Goal: Information Seeking & Learning: Learn about a topic

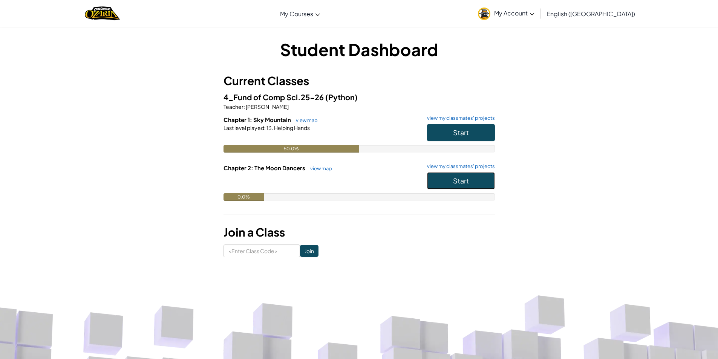
click at [455, 181] on span "Start" at bounding box center [461, 181] width 16 height 9
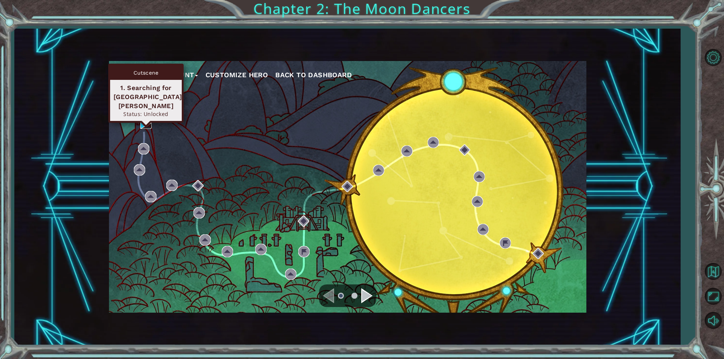
click at [141, 122] on img at bounding box center [145, 123] width 11 height 11
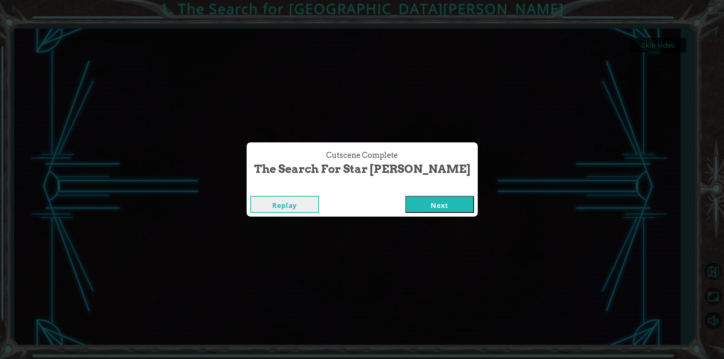
click at [405, 203] on button "Next" at bounding box center [439, 204] width 69 height 17
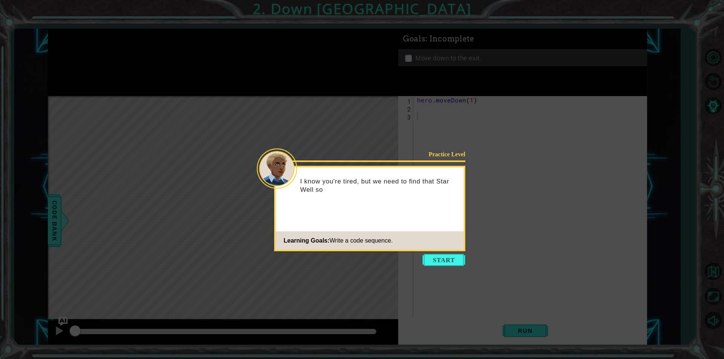
click at [425, 235] on footer "Learning Goals: Write a code sequence." at bounding box center [370, 241] width 188 height 18
click at [434, 213] on div "Practice Level I know you're tired, but we need to find that Star Well so we ca…" at bounding box center [369, 209] width 191 height 86
click at [450, 260] on button "Start" at bounding box center [443, 260] width 43 height 12
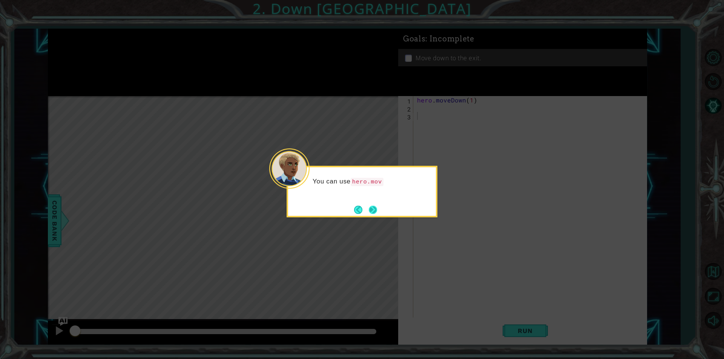
click at [376, 212] on button "Next" at bounding box center [373, 210] width 8 height 8
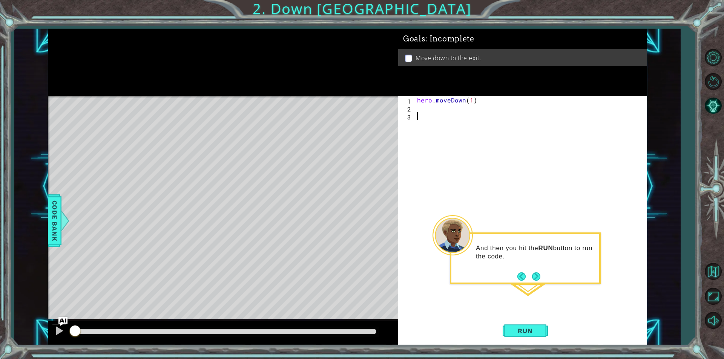
click at [420, 108] on div "hero . moveDown ( 1 )" at bounding box center [532, 215] width 233 height 238
click at [470, 101] on div "hero . moveDown ( 1 )" at bounding box center [532, 215] width 233 height 238
click at [471, 100] on div "hero . moveDown ( 1 )" at bounding box center [532, 215] width 233 height 238
type textarea "hero.moveDown(2)"
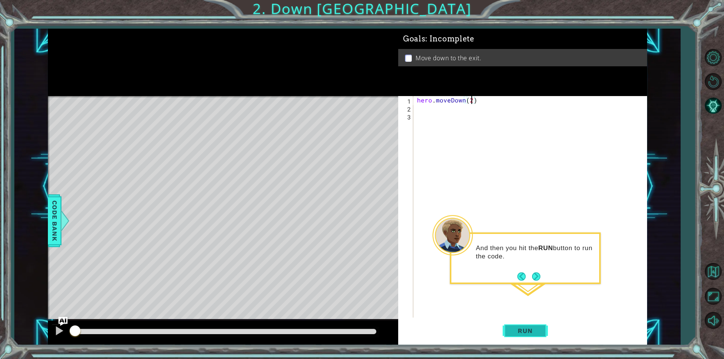
click at [524, 332] on span "Run" at bounding box center [525, 331] width 30 height 8
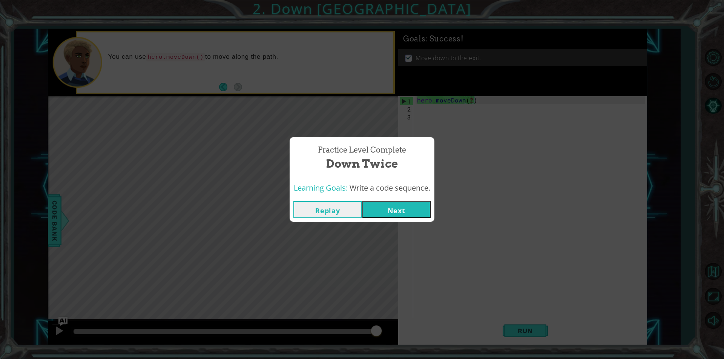
click at [390, 212] on button "Next" at bounding box center [396, 209] width 69 height 17
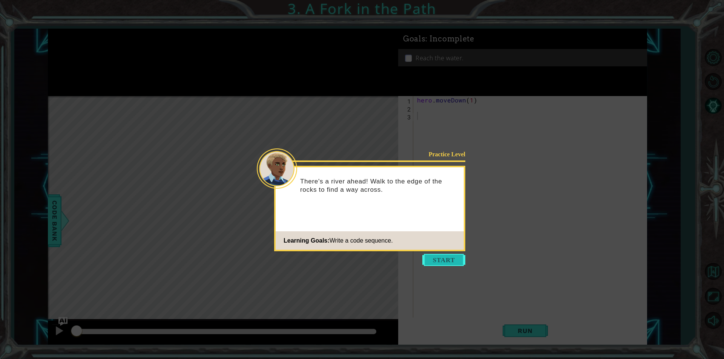
click at [440, 257] on button "Start" at bounding box center [443, 260] width 43 height 12
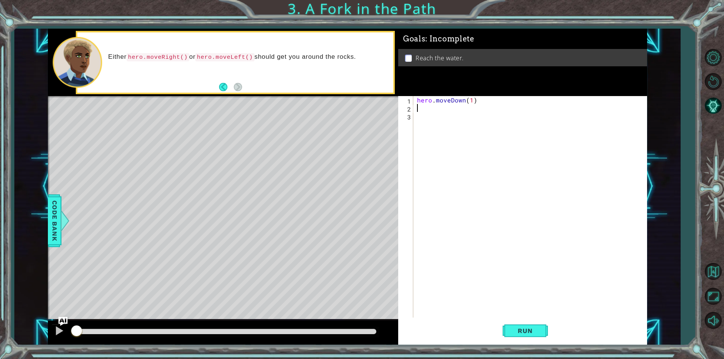
click at [429, 109] on div "hero . moveDown ( 1 )" at bounding box center [532, 215] width 233 height 238
click at [438, 126] on div "h ero.moveDown press enter h ero.moveLeft press enter h ero.moveRight press ent…" at bounding box center [483, 135] width 143 height 45
type textarea "hero.moveLeft(1)"
click at [445, 121] on div "hero . moveDown ( 1 ) hero . moveLeft ( 1 )" at bounding box center [532, 215] width 233 height 238
click at [449, 129] on div "h ero.moveDown press enter h ero.moveLeft press enter h ero.moveRight press ent…" at bounding box center [483, 143] width 143 height 45
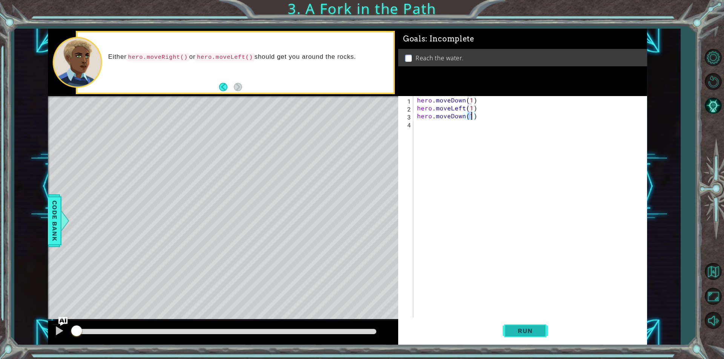
type textarea "hero.moveDown(1)"
click at [512, 327] on button "Run" at bounding box center [525, 331] width 45 height 25
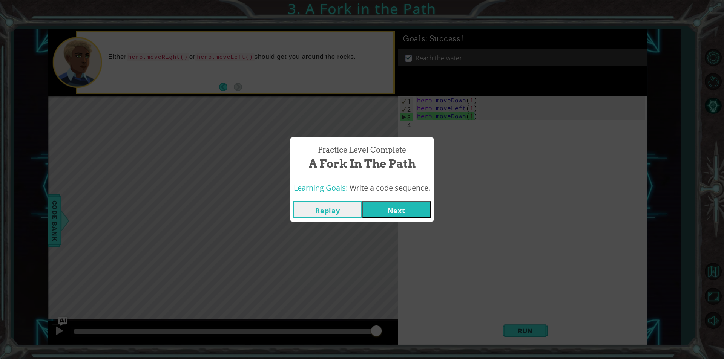
click at [405, 203] on button "Next" at bounding box center [396, 209] width 69 height 17
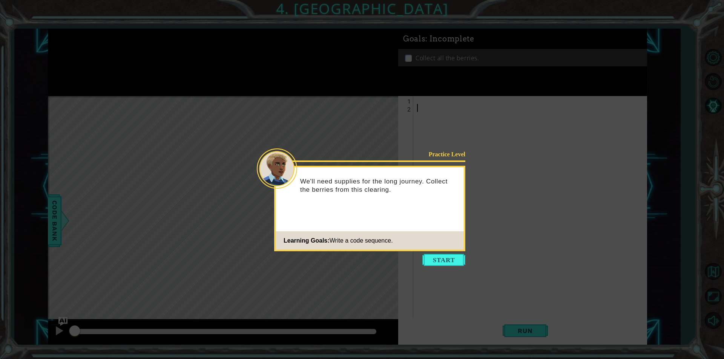
click at [432, 252] on icon at bounding box center [362, 179] width 724 height 359
click at [456, 259] on button "Start" at bounding box center [443, 260] width 43 height 12
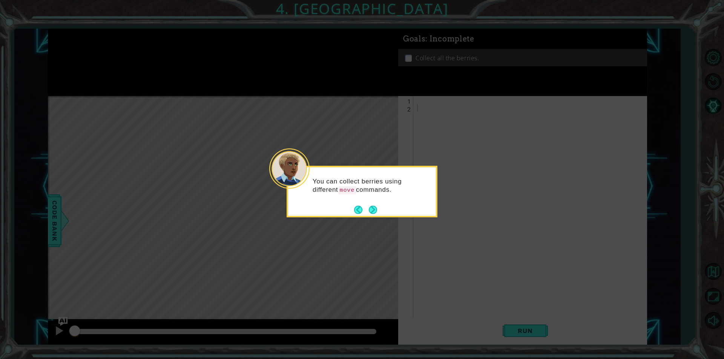
click at [371, 216] on div "You can collect berries using different move commands." at bounding box center [362, 192] width 151 height 52
click at [374, 213] on button "Next" at bounding box center [373, 210] width 8 height 8
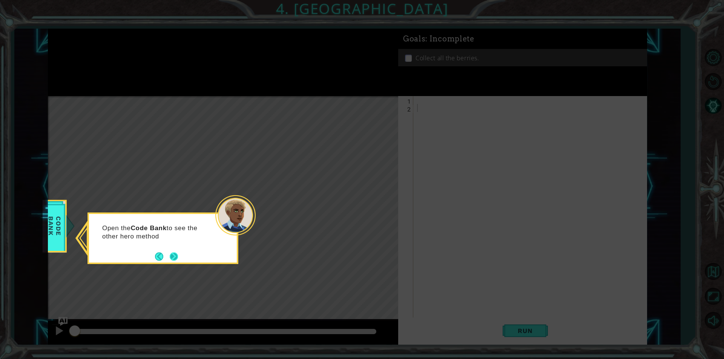
click at [173, 258] on button "Next" at bounding box center [174, 257] width 8 height 8
click at [174, 257] on button "Next" at bounding box center [174, 257] width 8 height 8
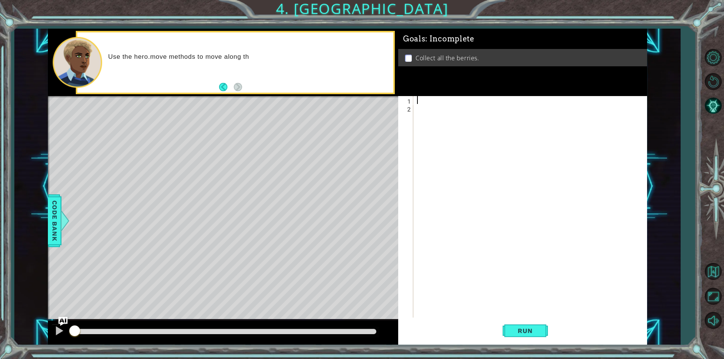
click at [441, 102] on div at bounding box center [532, 215] width 233 height 238
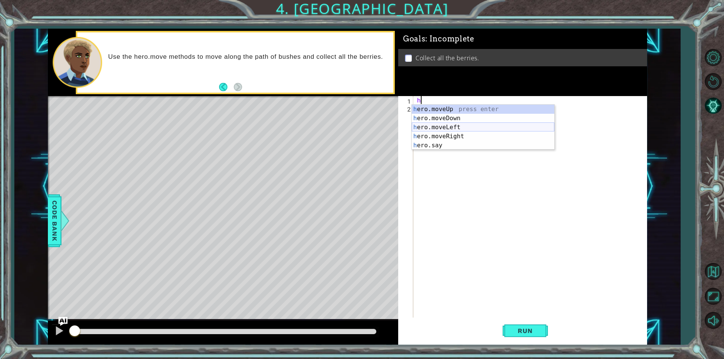
click at [449, 125] on div "h ero.moveUp press enter h ero.moveDown press enter h ero.moveLeft press enter …" at bounding box center [483, 136] width 143 height 63
type textarea "hero.moveLeft(1)"
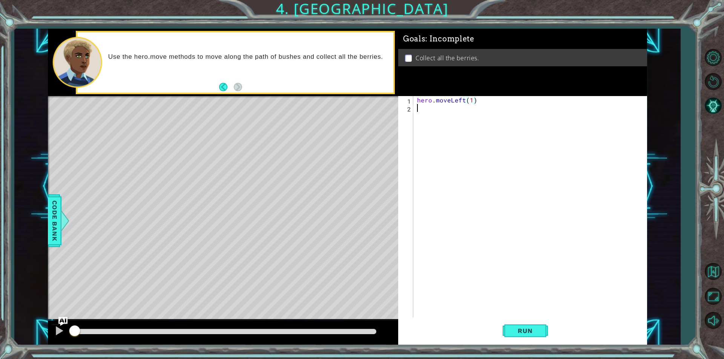
click at [426, 107] on div "hero . moveLeft ( 1 )" at bounding box center [532, 215] width 233 height 238
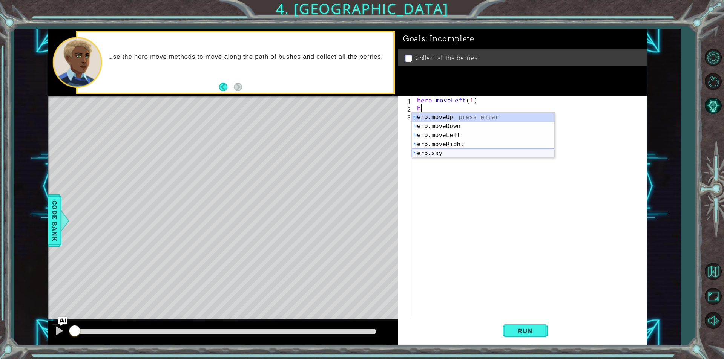
click at [461, 154] on div "h ero.moveUp press enter h ero.moveDown press enter h ero.moveLeft press enter …" at bounding box center [483, 144] width 143 height 63
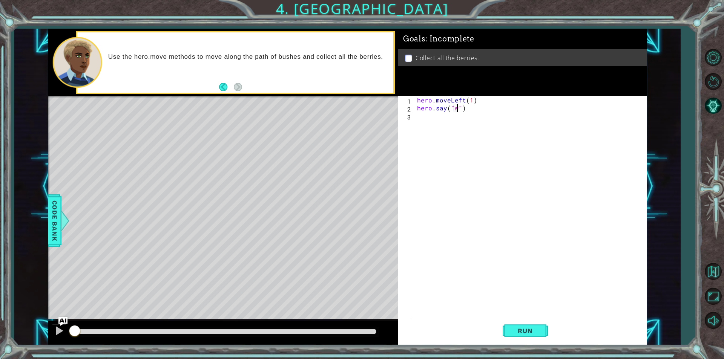
scroll to position [0, 3]
type textarea "hero.say("woah")"
click at [440, 115] on div "hero . moveLeft ( 1 ) hero . say ( "woah" )" at bounding box center [532, 215] width 233 height 238
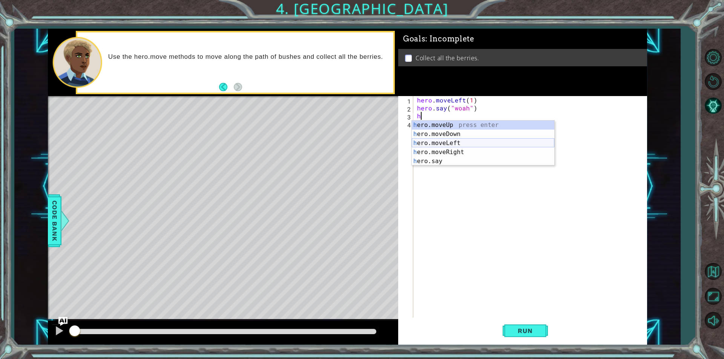
click at [441, 141] on div "h ero.moveUp press enter h ero.moveDown press enter h ero.moveLeft press enter …" at bounding box center [483, 152] width 143 height 63
type textarea "hero.moveLeft(1)"
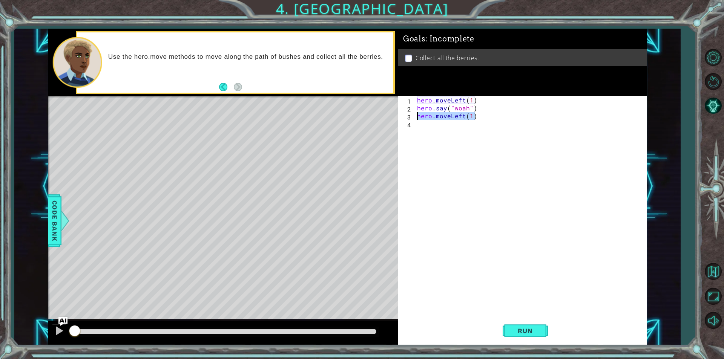
drag, startPoint x: 478, startPoint y: 113, endPoint x: 413, endPoint y: 120, distance: 65.2
click at [413, 120] on div "hero.moveLeft(1) 1 2 3 4 hero . moveLeft ( 1 ) hero . say ( "woah" ) hero . mov…" at bounding box center [521, 207] width 247 height 222
drag, startPoint x: 537, startPoint y: 332, endPoint x: 536, endPoint y: 337, distance: 5.6
click at [537, 331] on span "Run" at bounding box center [525, 331] width 30 height 8
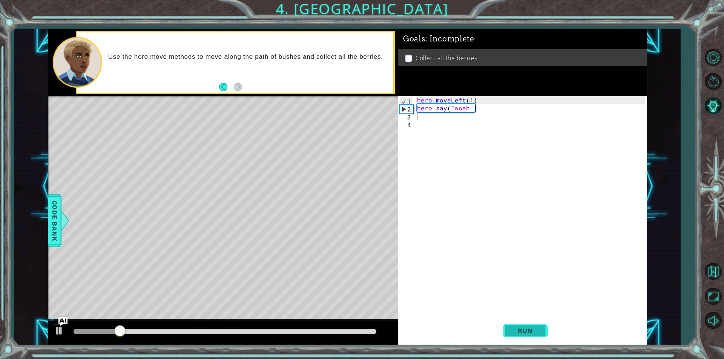
click at [533, 325] on button "Run" at bounding box center [525, 331] width 45 height 25
drag, startPoint x: 479, startPoint y: 109, endPoint x: 420, endPoint y: 112, distance: 59.6
click at [420, 112] on div "hero . moveLeft ( 1 ) hero . say ( "woah" )" at bounding box center [532, 215] width 233 height 238
type textarea "hero.say("woah")"
click at [421, 121] on div "hero . moveLeft ( 1 ) hero . say ( "woah" )" at bounding box center [532, 215] width 233 height 238
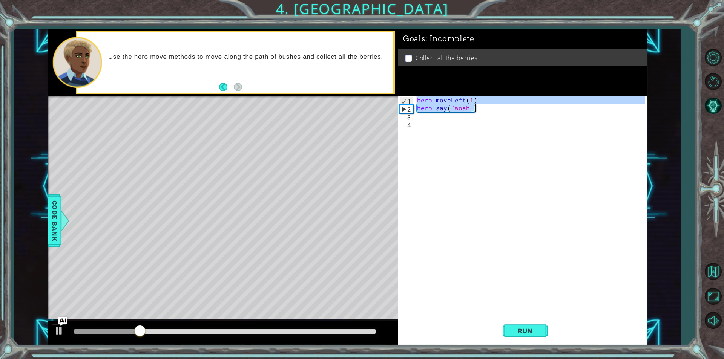
drag, startPoint x: 416, startPoint y: 100, endPoint x: 482, endPoint y: 109, distance: 66.3
click at [482, 109] on div "hero . moveLeft ( 1 ) hero . say ( "woah" )" at bounding box center [532, 215] width 233 height 238
click at [482, 109] on div "hero . moveLeft ( 1 ) hero . say ( "woah" )" at bounding box center [530, 207] width 229 height 222
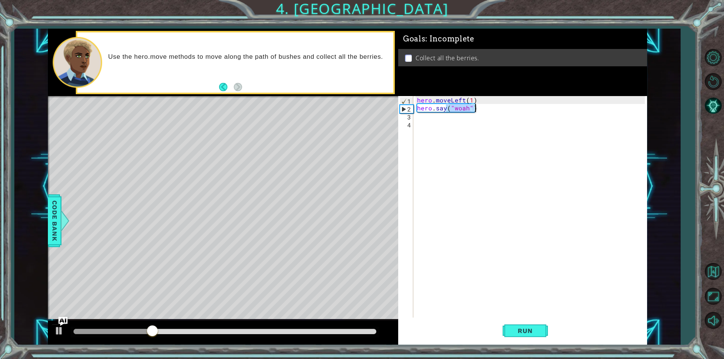
click at [482, 109] on div "hero . moveLeft ( 1 ) hero . say ( "woah" )" at bounding box center [532, 215] width 233 height 238
type textarea "hero.say("woah")"
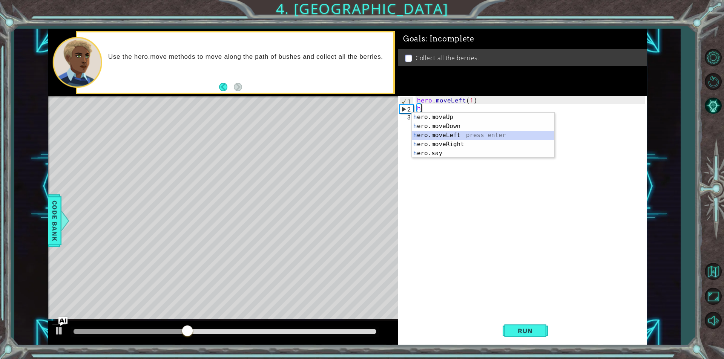
click at [470, 136] on div "h ero.moveUp press enter h ero.moveDown press enter h ero.moveLeft press enter …" at bounding box center [483, 144] width 143 height 63
type textarea "hero.moveLeft(1)"
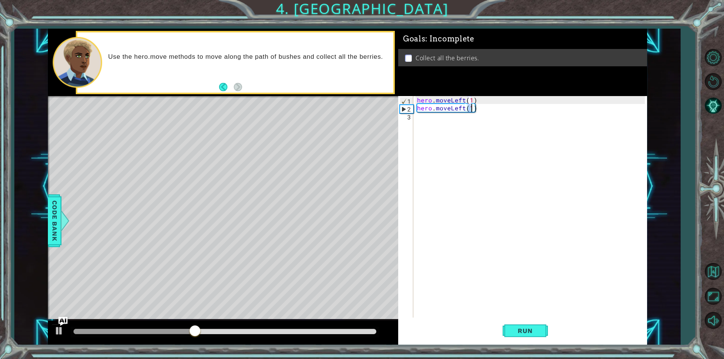
click at [464, 121] on div "hero . moveLeft ( 1 ) hero . moveLeft ( 1 )" at bounding box center [532, 215] width 233 height 238
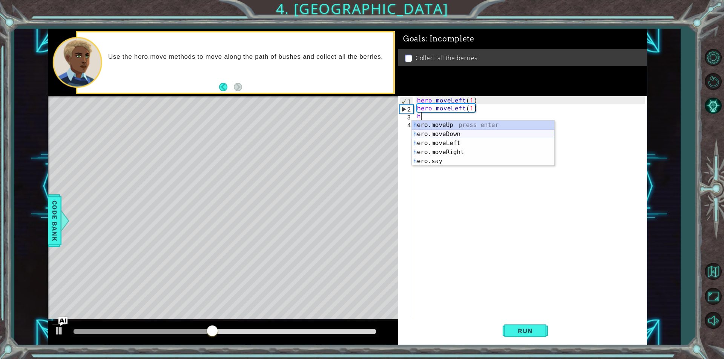
click at [464, 133] on div "h ero.moveUp press enter h ero.moveDown press enter h ero.moveLeft press enter …" at bounding box center [483, 152] width 143 height 63
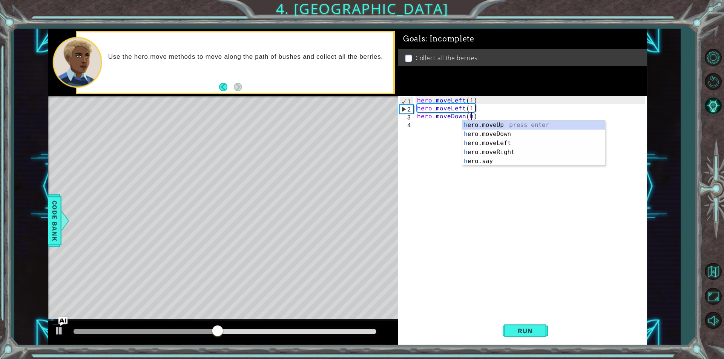
scroll to position [0, 3]
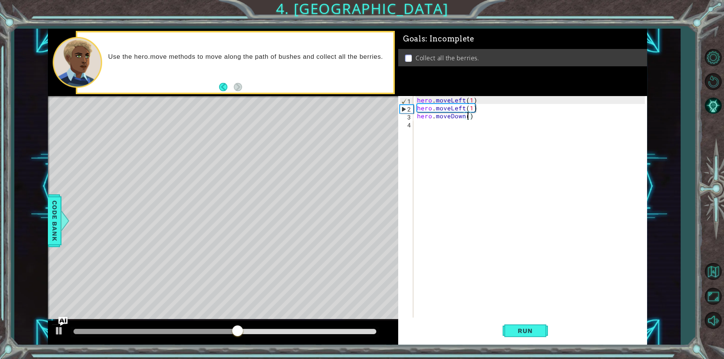
type textarea "hero.moveDown(1)"
click at [454, 127] on div "hero . moveLeft ( 1 ) hero . moveLeft ( 1 ) hero . moveDown ( 1 )" at bounding box center [532, 215] width 233 height 238
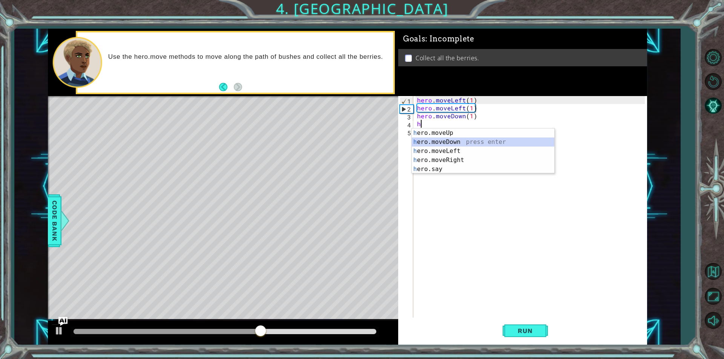
click at [452, 140] on div "h ero.moveUp press enter h ero.moveDown press enter h ero.moveLeft press enter …" at bounding box center [483, 160] width 143 height 63
type textarea "hero.moveDown(1)"
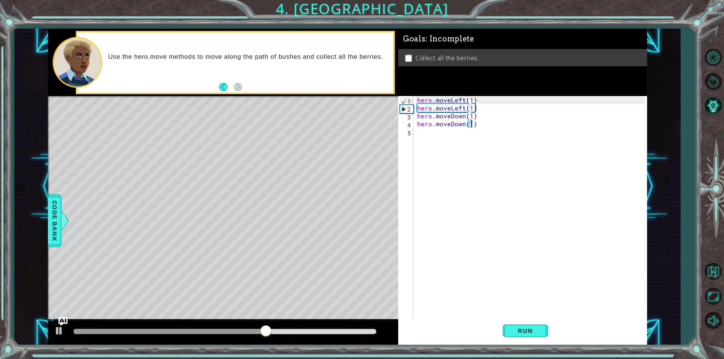
click at [443, 137] on div "hero . moveLeft ( 1 ) hero . moveLeft ( 1 ) hero . moveDown ( 1 ) hero . moveDo…" at bounding box center [532, 215] width 233 height 238
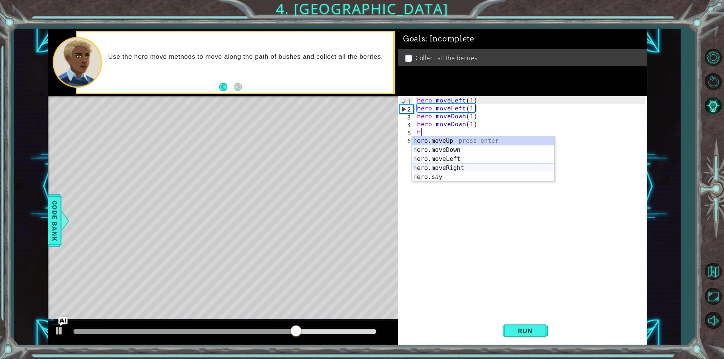
click at [439, 170] on div "h ero.moveUp press enter h ero.moveDown press enter h ero.moveLeft press enter …" at bounding box center [483, 168] width 143 height 63
type textarea "hero.moveRight(1)"
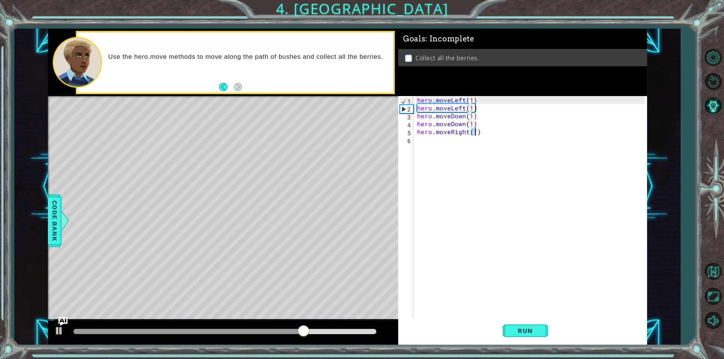
click at [429, 140] on div "hero . moveLeft ( 1 ) hero . moveLeft ( 1 ) hero . moveDown ( 1 ) hero . moveDo…" at bounding box center [532, 215] width 233 height 238
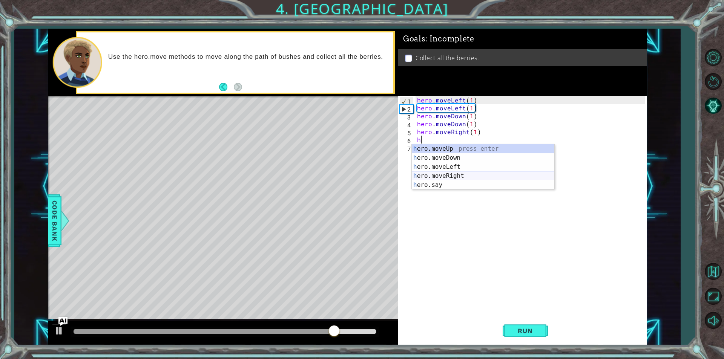
click at [443, 174] on div "h ero.moveUp press enter h ero.moveDown press enter h ero.moveLeft press enter …" at bounding box center [483, 175] width 143 height 63
type textarea "hero.moveRight(1)"
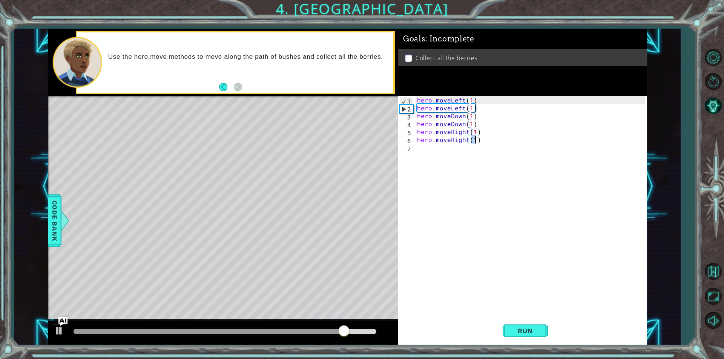
click at [434, 147] on div "hero . moveLeft ( 1 ) hero . moveLeft ( 1 ) hero . moveDown ( 1 ) hero . moveDo…" at bounding box center [532, 215] width 233 height 238
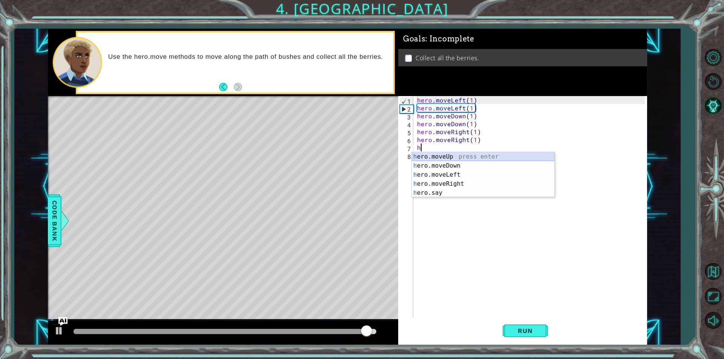
click at [453, 157] on div "h ero.moveUp press enter h ero.moveDown press enter h ero.moveLeft press enter …" at bounding box center [483, 183] width 143 height 63
type textarea "hero.moveUp(1)"
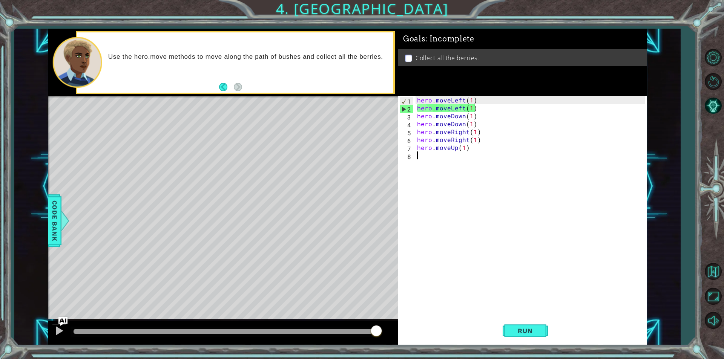
click at [431, 162] on div "hero . moveLeft ( 1 ) hero . moveLeft ( 1 ) hero . moveDown ( 1 ) hero . moveDo…" at bounding box center [532, 215] width 233 height 238
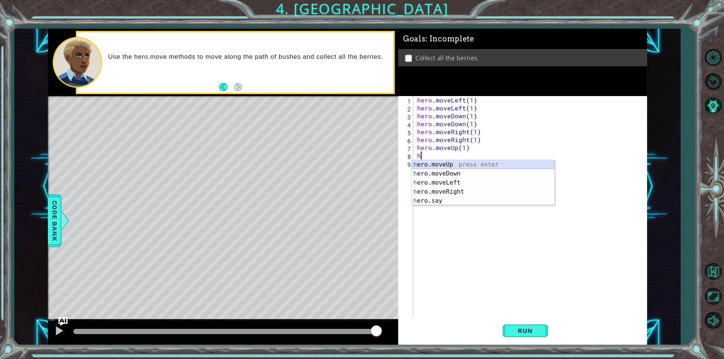
click at [440, 164] on div "h ero.moveUp press enter h ero.moveDown press enter h ero.moveLeft press enter …" at bounding box center [483, 191] width 143 height 63
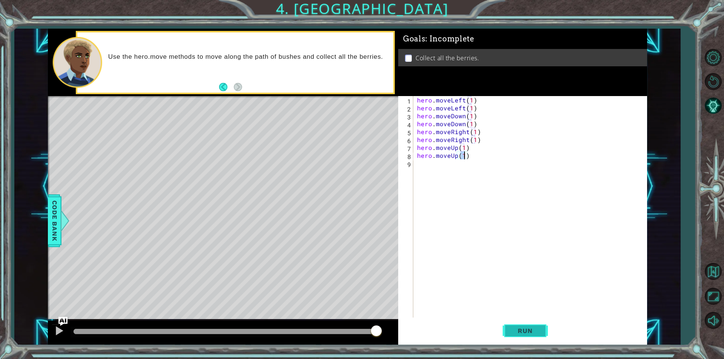
type textarea "hero.moveUp(1)"
click at [514, 326] on button "Run" at bounding box center [525, 331] width 45 height 25
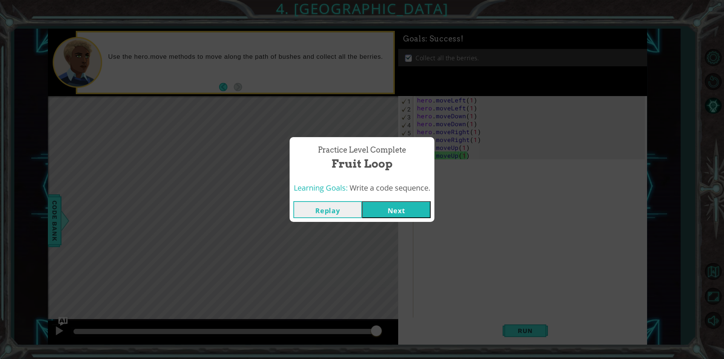
click at [412, 216] on button "Next" at bounding box center [396, 209] width 69 height 17
